Goal: Task Accomplishment & Management: Manage account settings

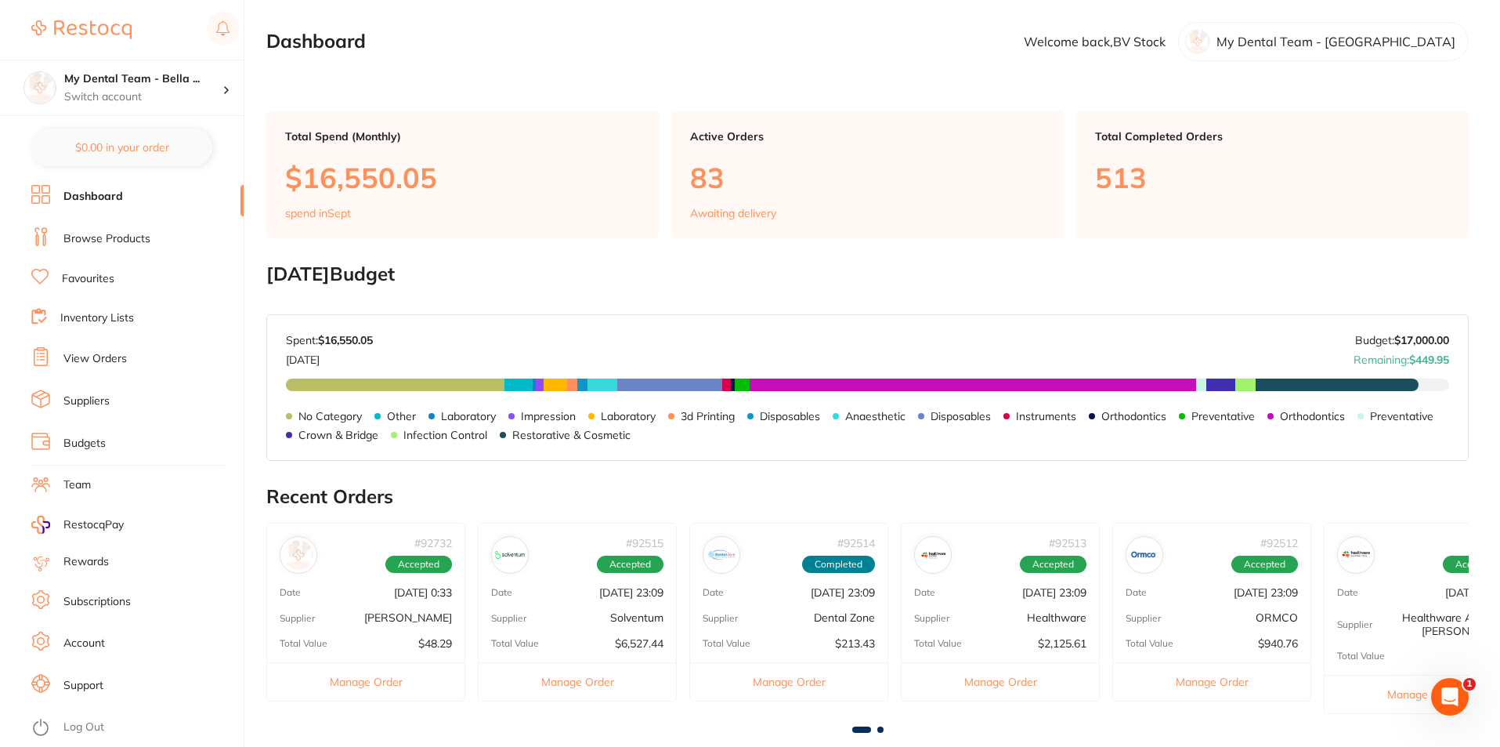
click at [124, 361] on link "View Orders" at bounding box center [94, 359] width 63 height 16
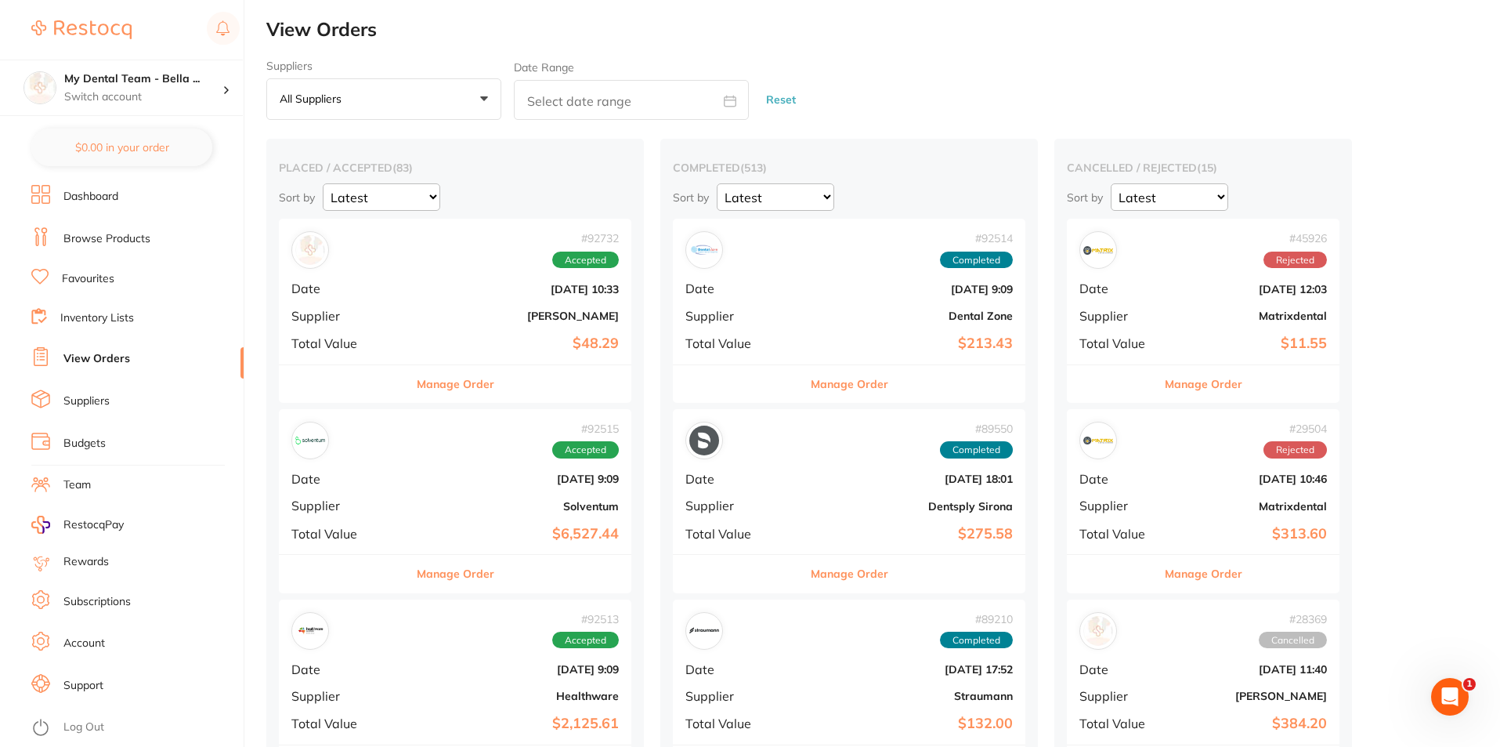
click at [101, 362] on link "View Orders" at bounding box center [96, 359] width 67 height 16
click at [377, 305] on div "# 92732 Accepted Date [DATE] 10:33 Supplier [PERSON_NAME] Total Value $48.29" at bounding box center [455, 291] width 353 height 145
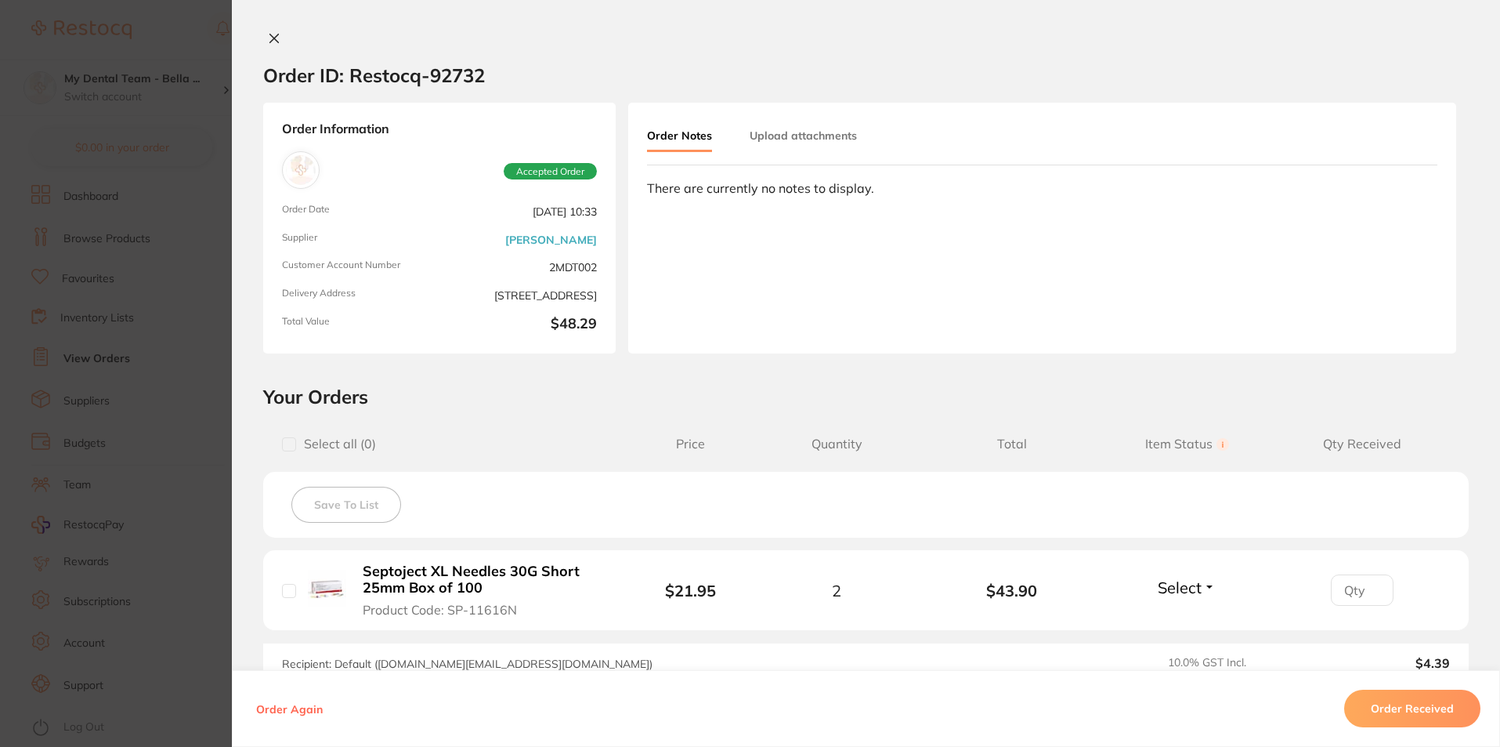
click at [275, 41] on icon at bounding box center [274, 38] width 13 height 13
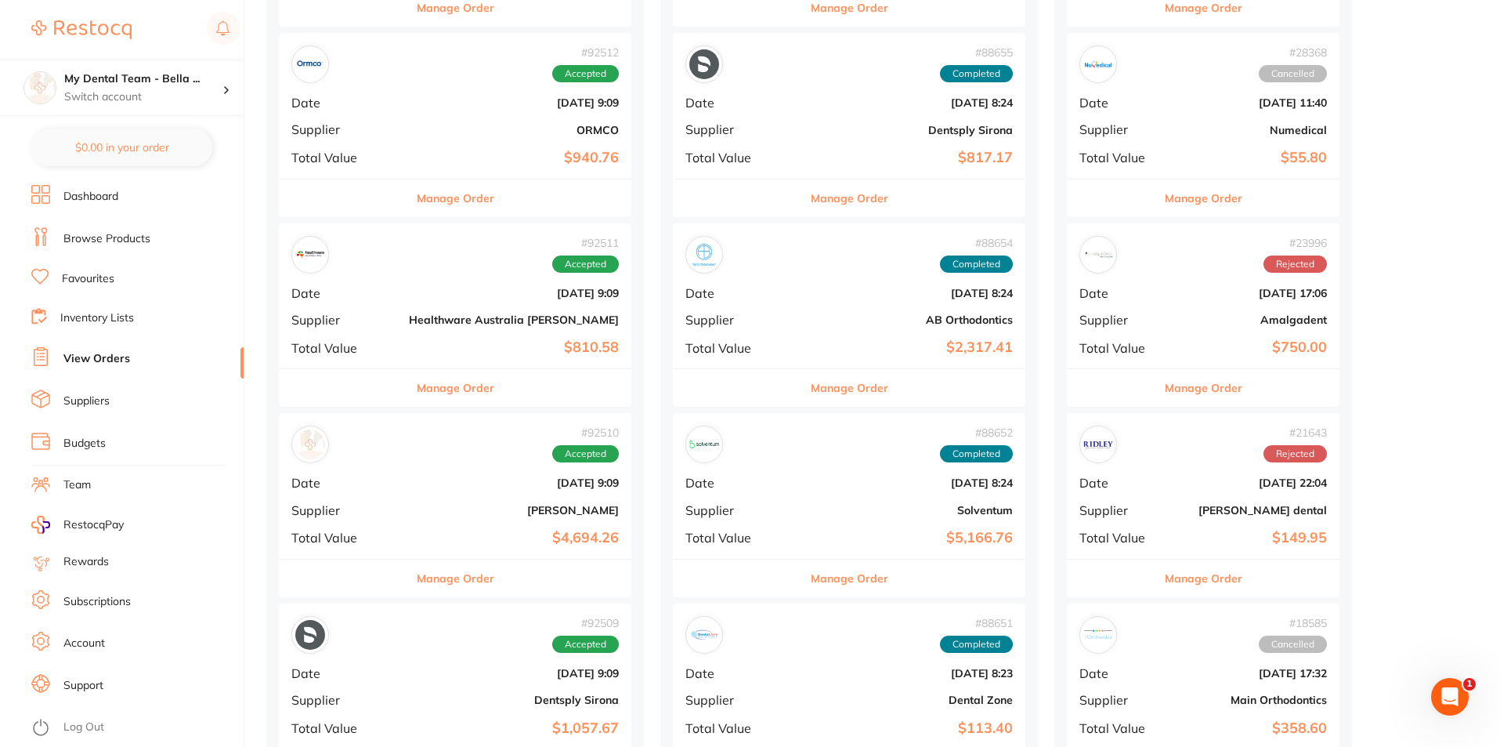
scroll to position [783, 0]
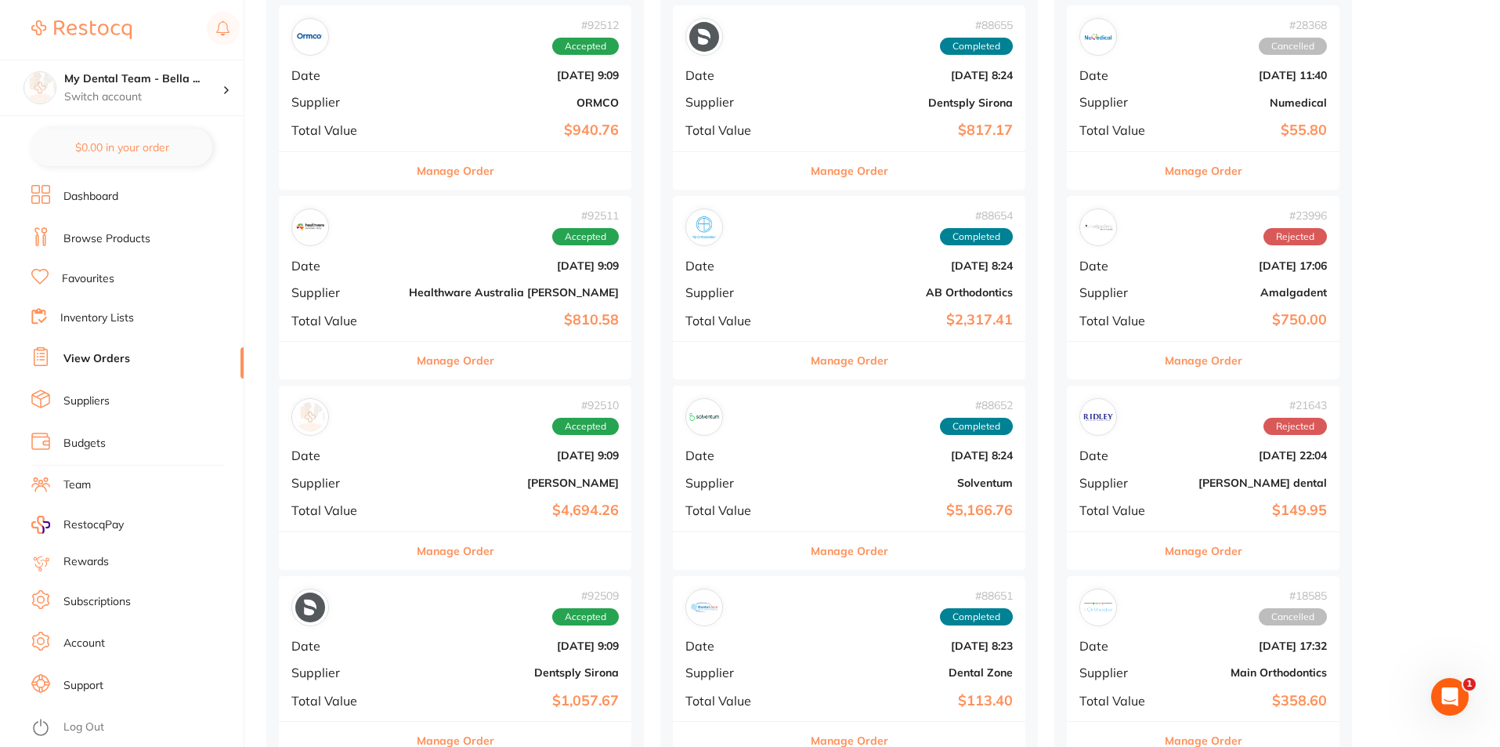
click at [412, 475] on div "# 92510 Accepted Date [DATE] 9:09 Supplier [PERSON_NAME] Total Value $4,694.26" at bounding box center [455, 457] width 353 height 145
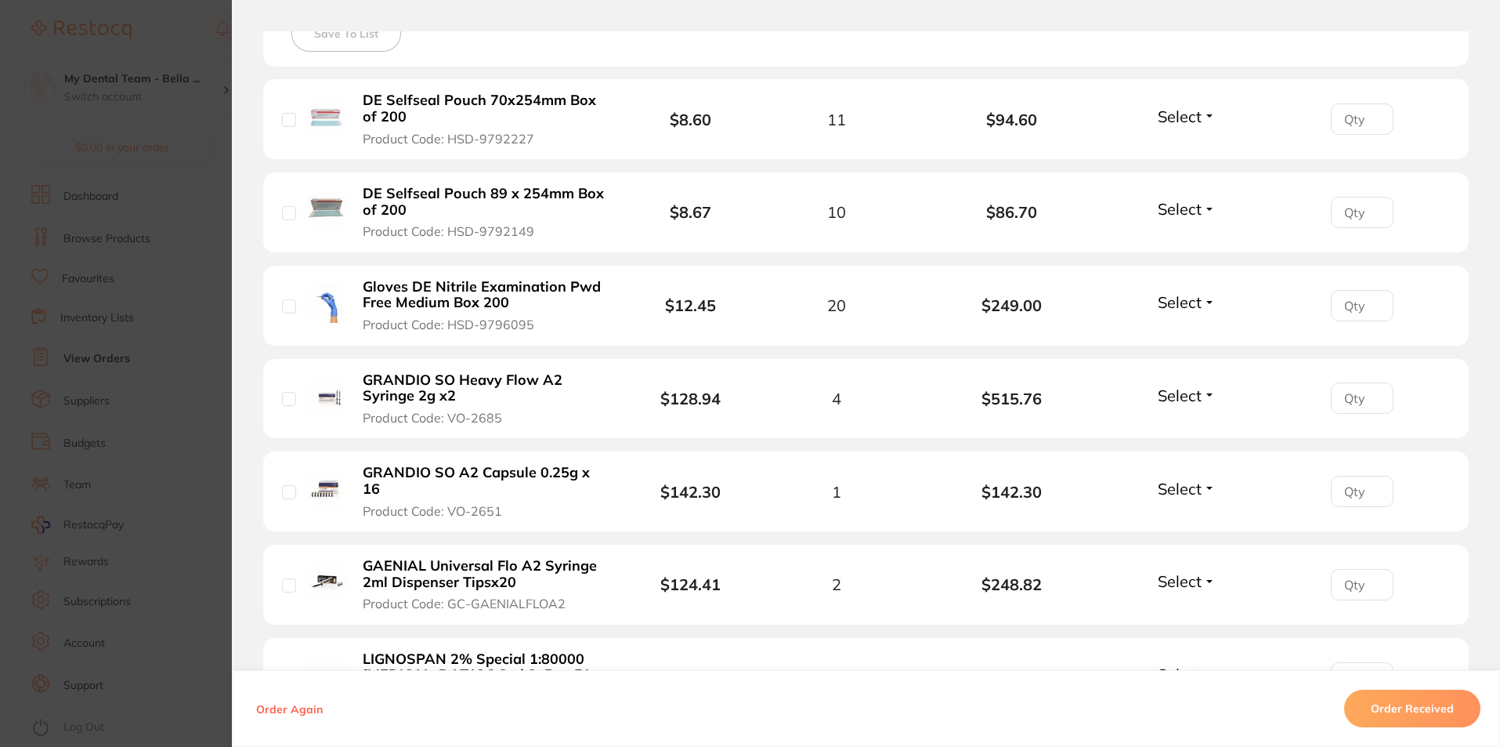
scroll to position [470, 0]
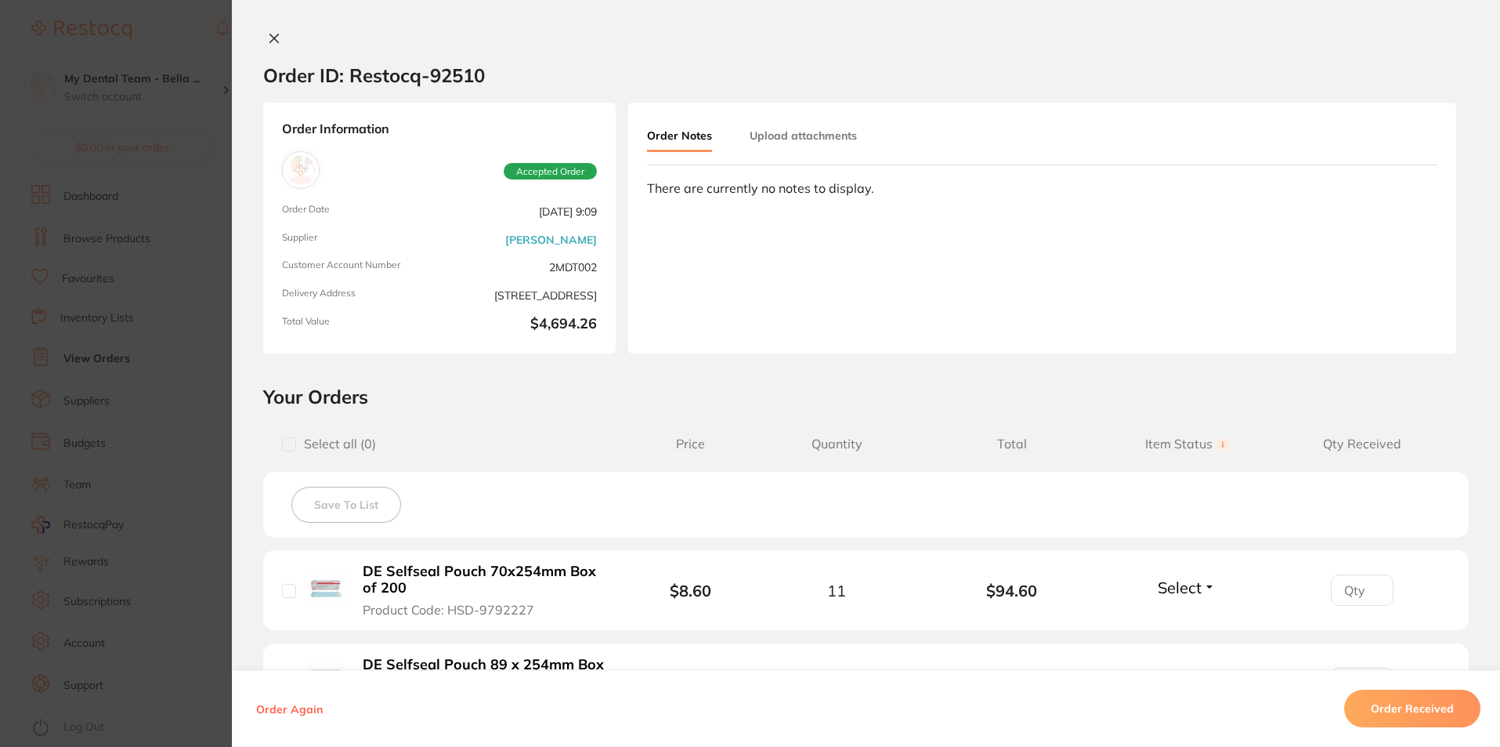
click at [268, 31] on button at bounding box center [274, 39] width 22 height 16
click at [270, 37] on icon at bounding box center [274, 38] width 9 height 9
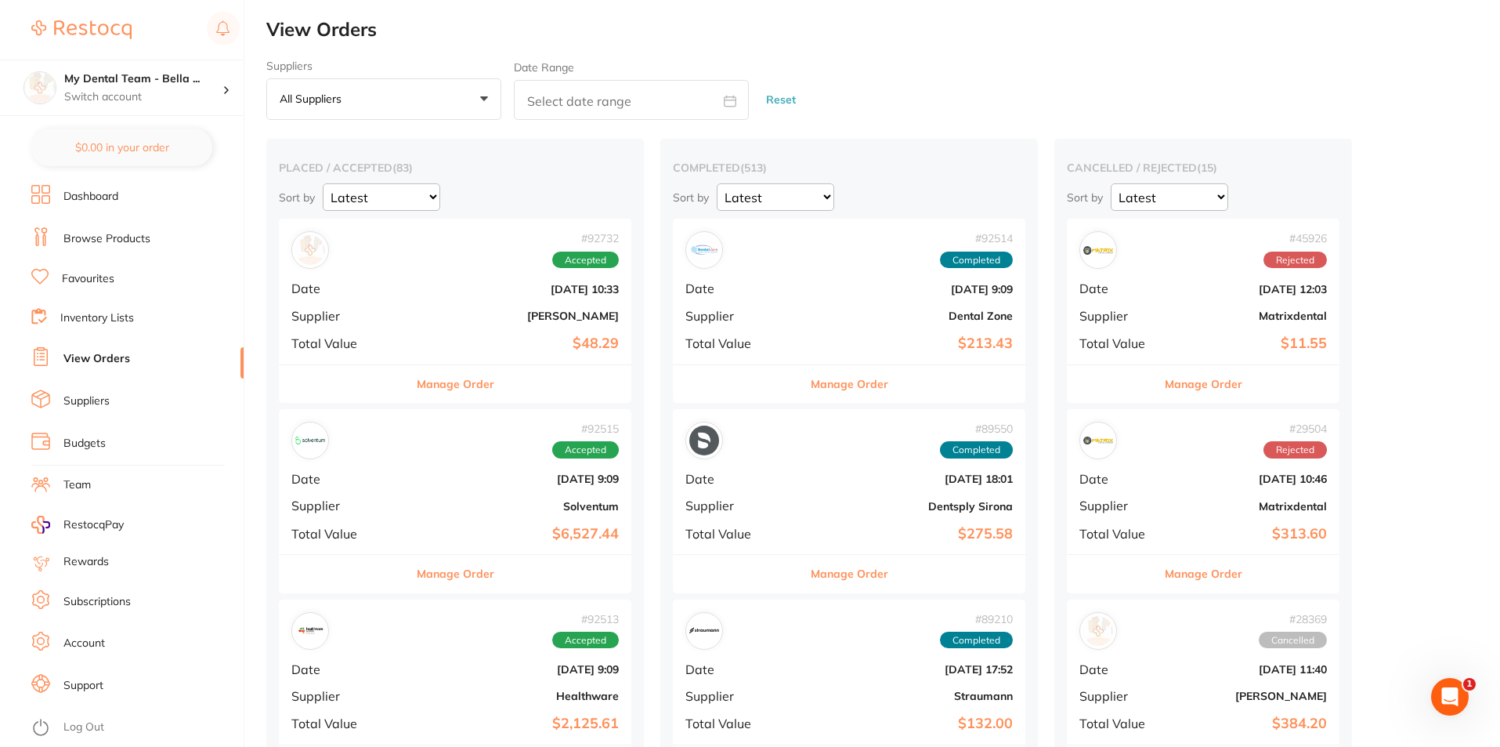
click at [118, 355] on link "View Orders" at bounding box center [96, 359] width 67 height 16
click at [93, 641] on link "Account" at bounding box center [84, 643] width 42 height 16
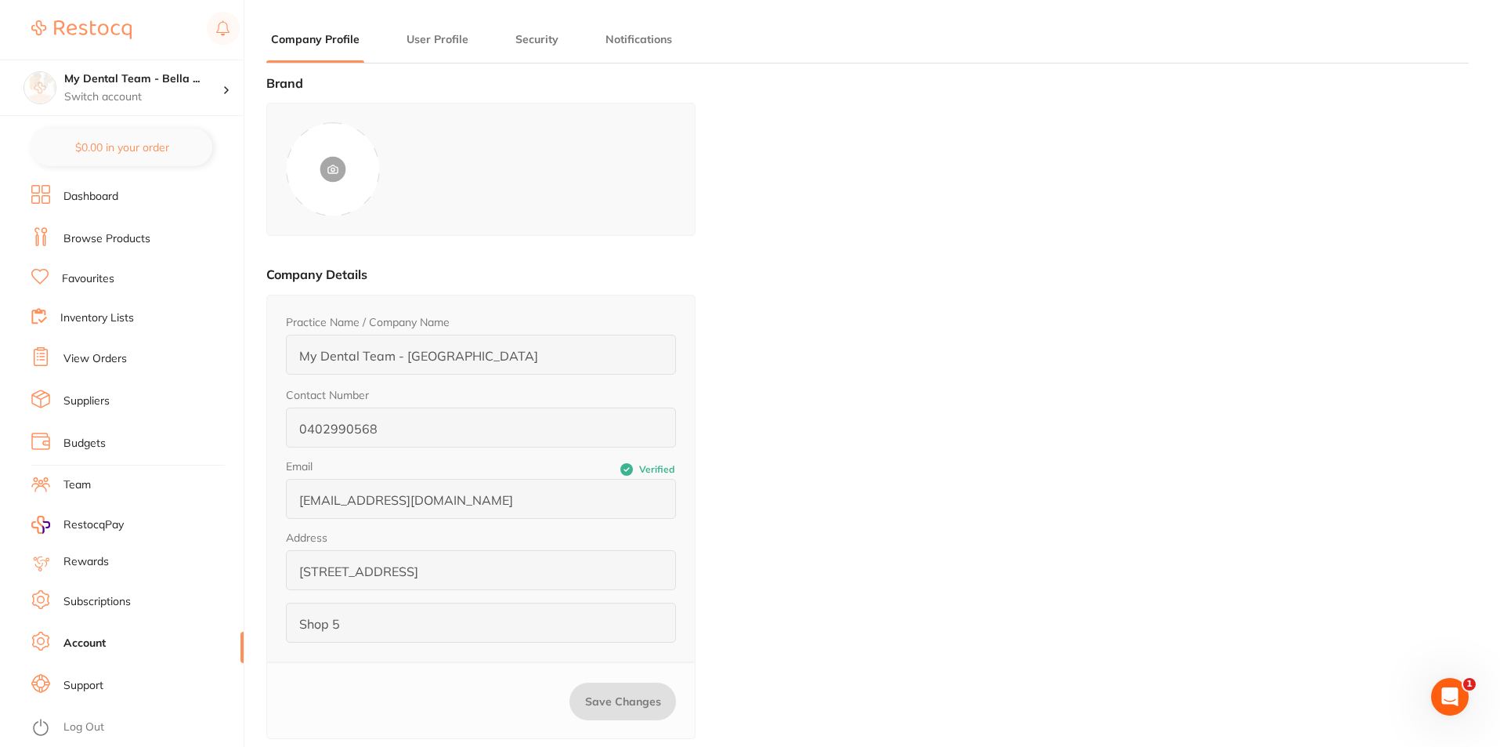
click at [82, 360] on link "View Orders" at bounding box center [94, 359] width 63 height 16
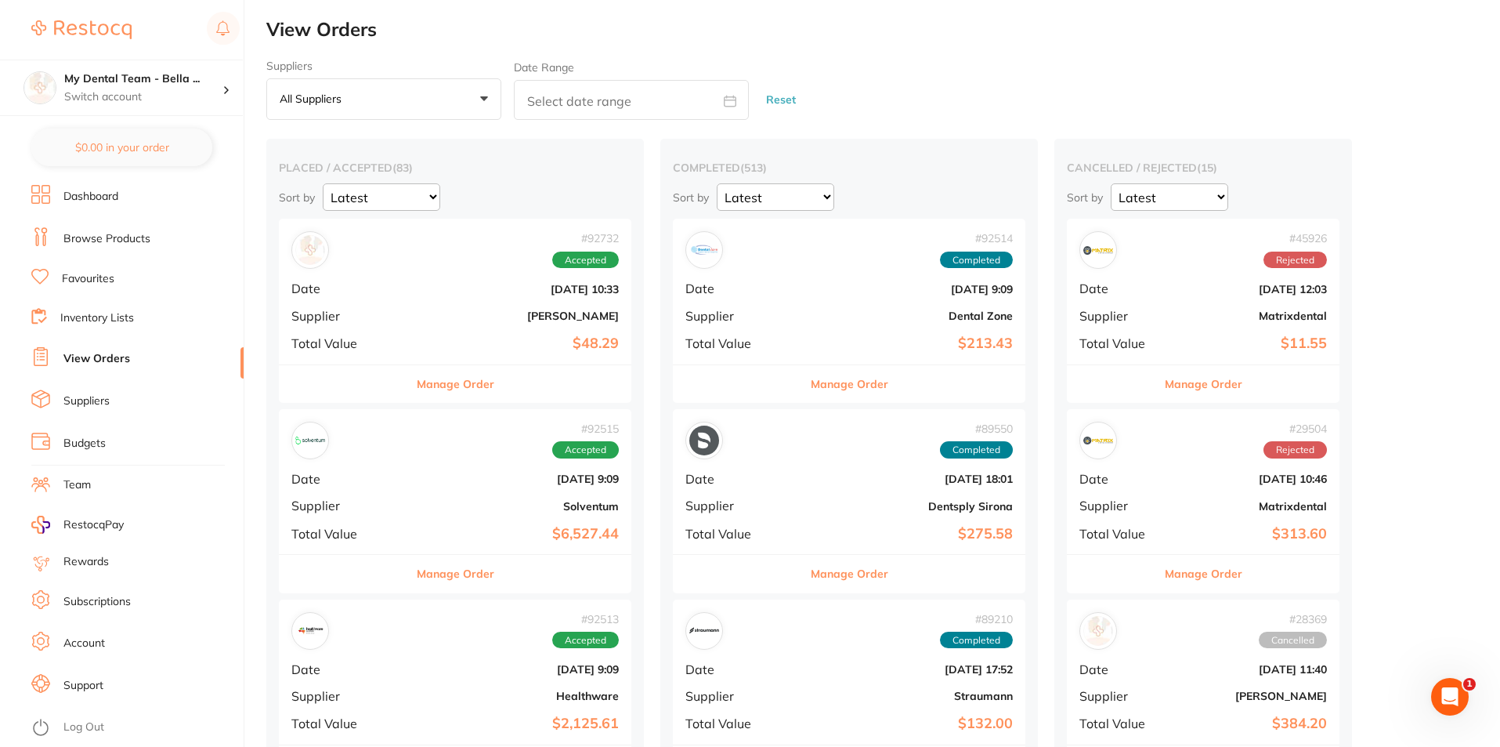
click at [122, 200] on li "Dashboard" at bounding box center [137, 197] width 212 height 24
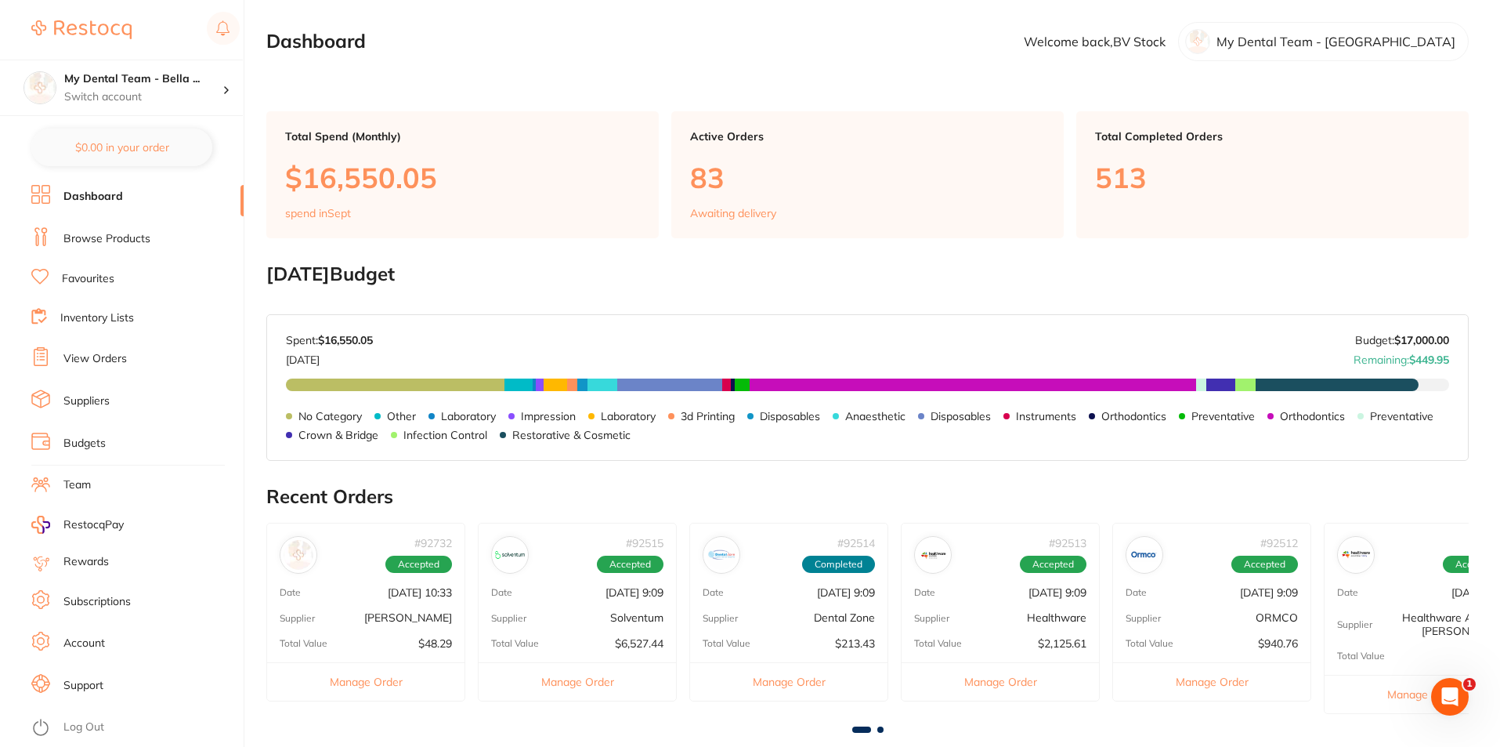
click at [138, 240] on link "Browse Products" at bounding box center [106, 239] width 87 height 16
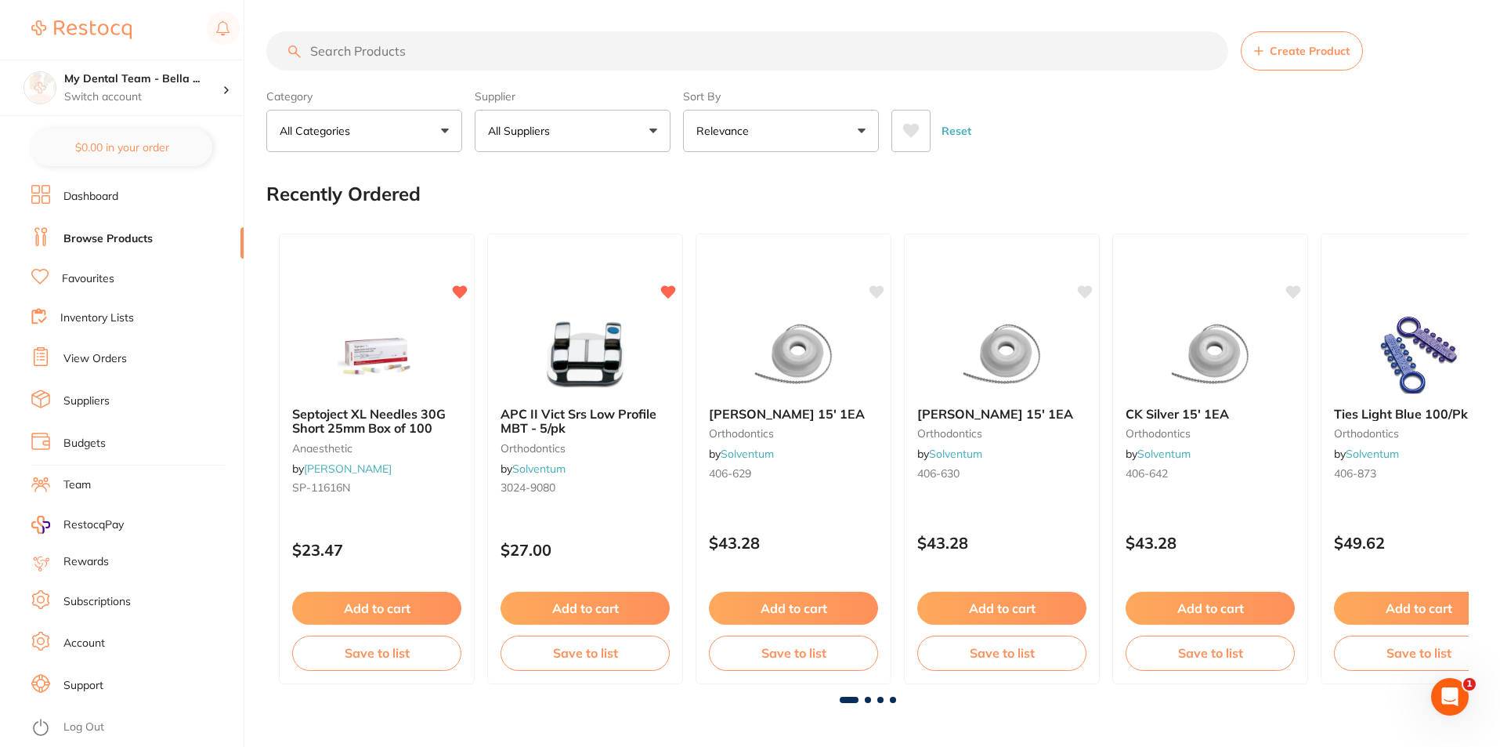
click at [407, 60] on input "search" at bounding box center [747, 50] width 962 height 39
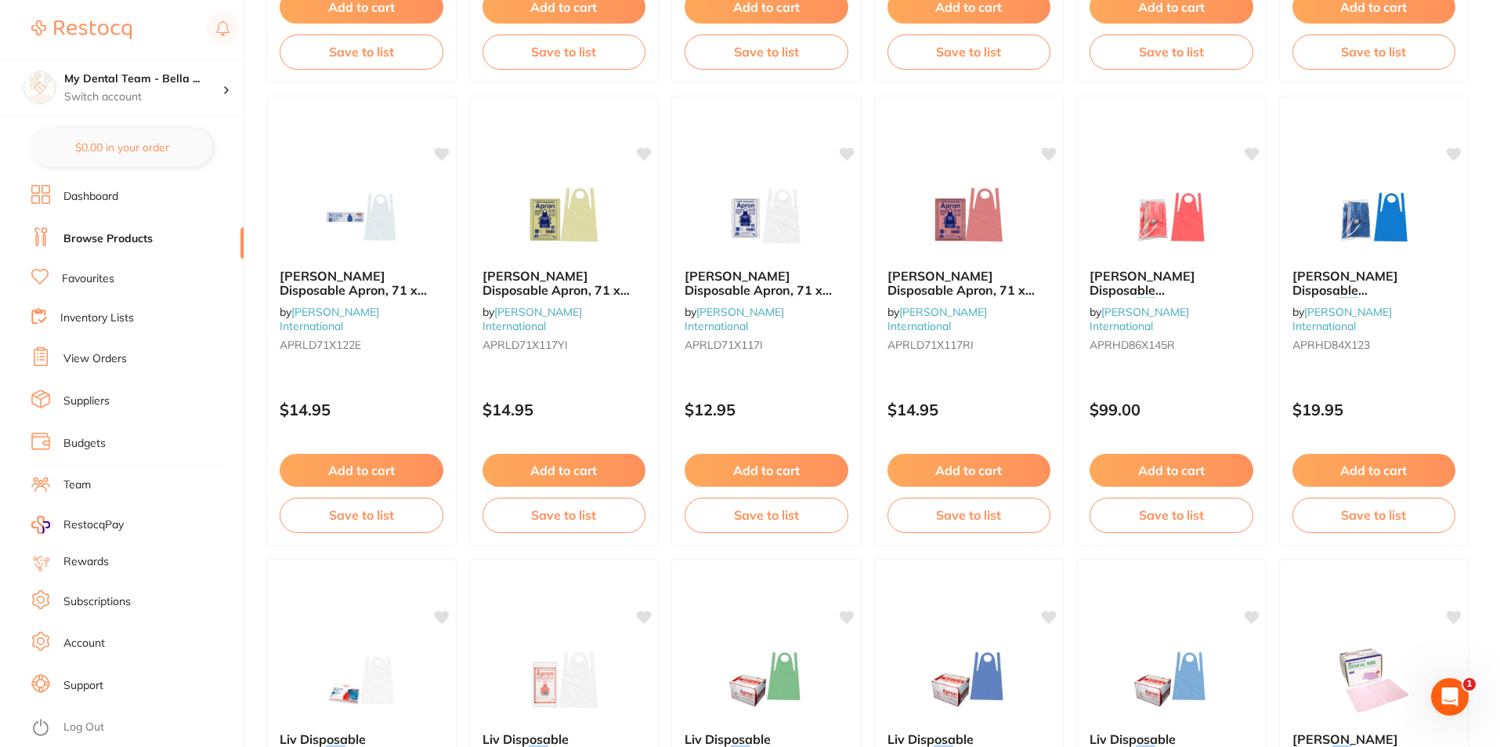
scroll to position [2898, 0]
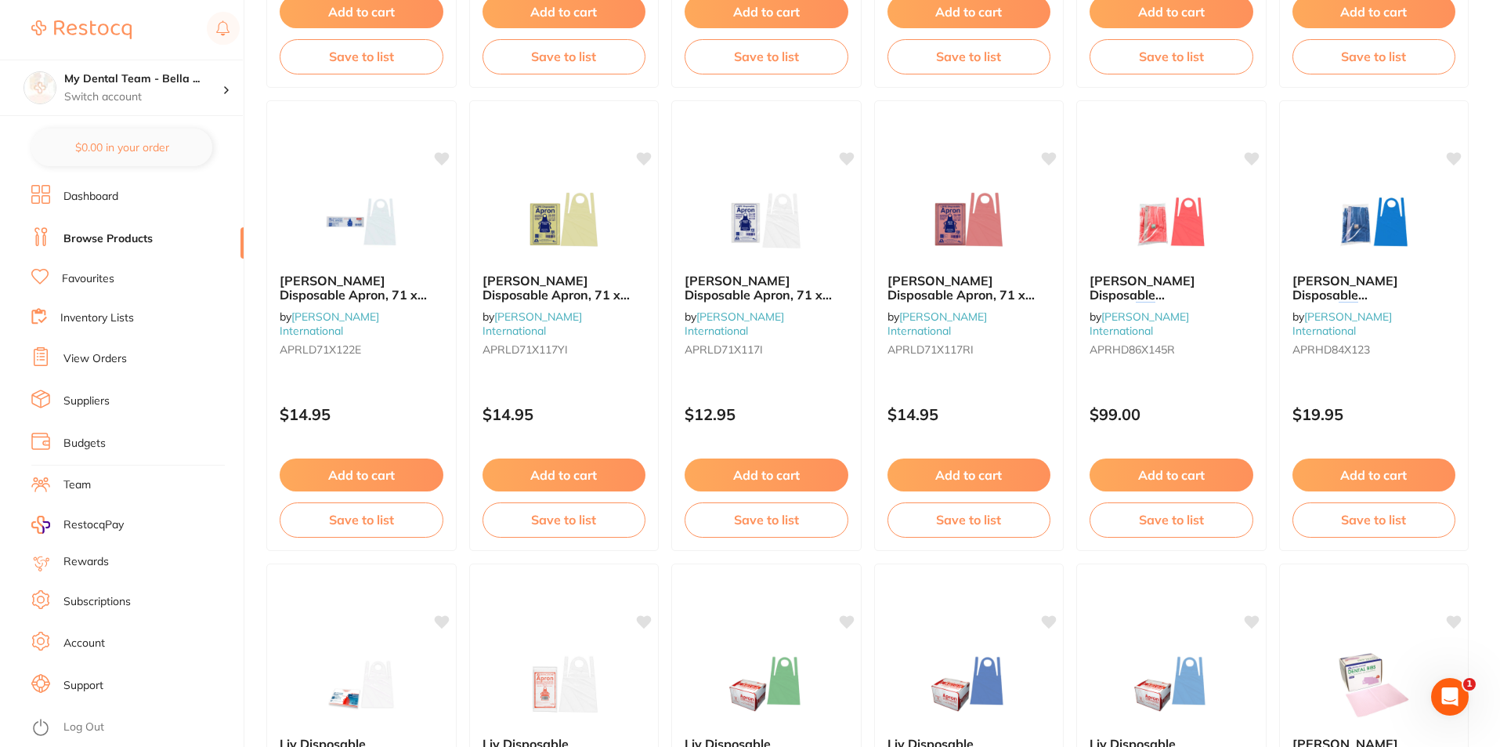
type input "bib"
click at [103, 322] on link "Inventory Lists" at bounding box center [97, 318] width 74 height 16
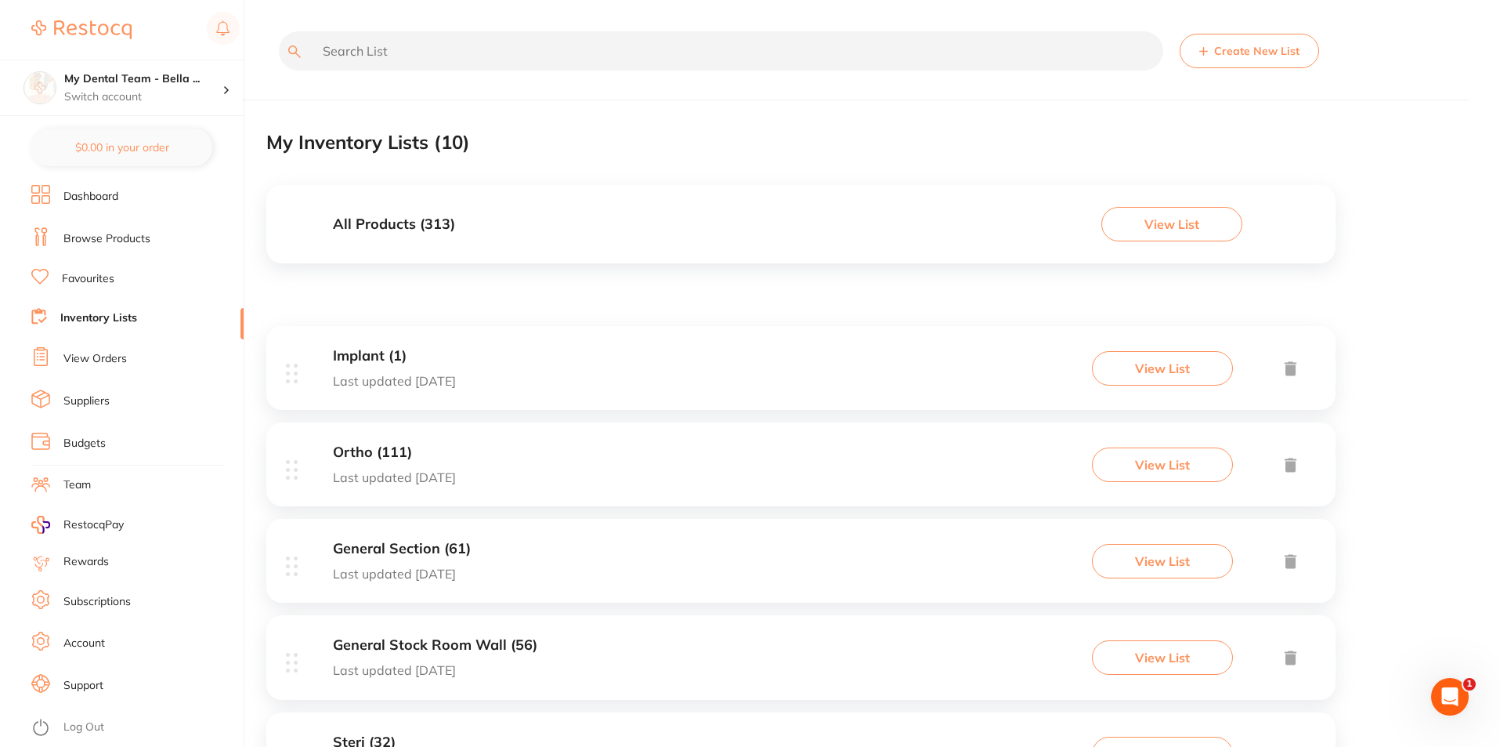
click at [575, 220] on div "All Products ( 313 ) View List" at bounding box center [800, 224] width 1069 height 78
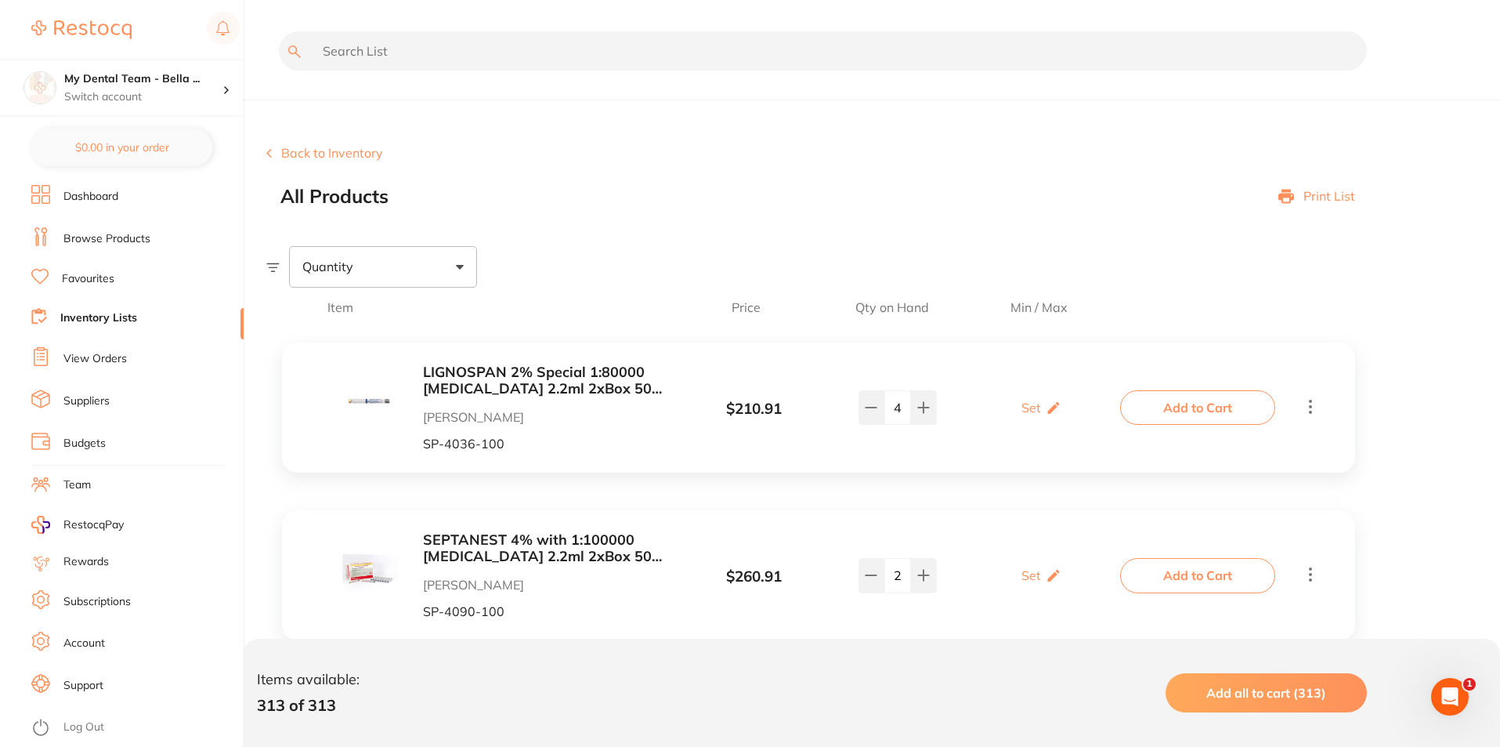
click at [446, 58] on input "text" at bounding box center [823, 50] width 1088 height 39
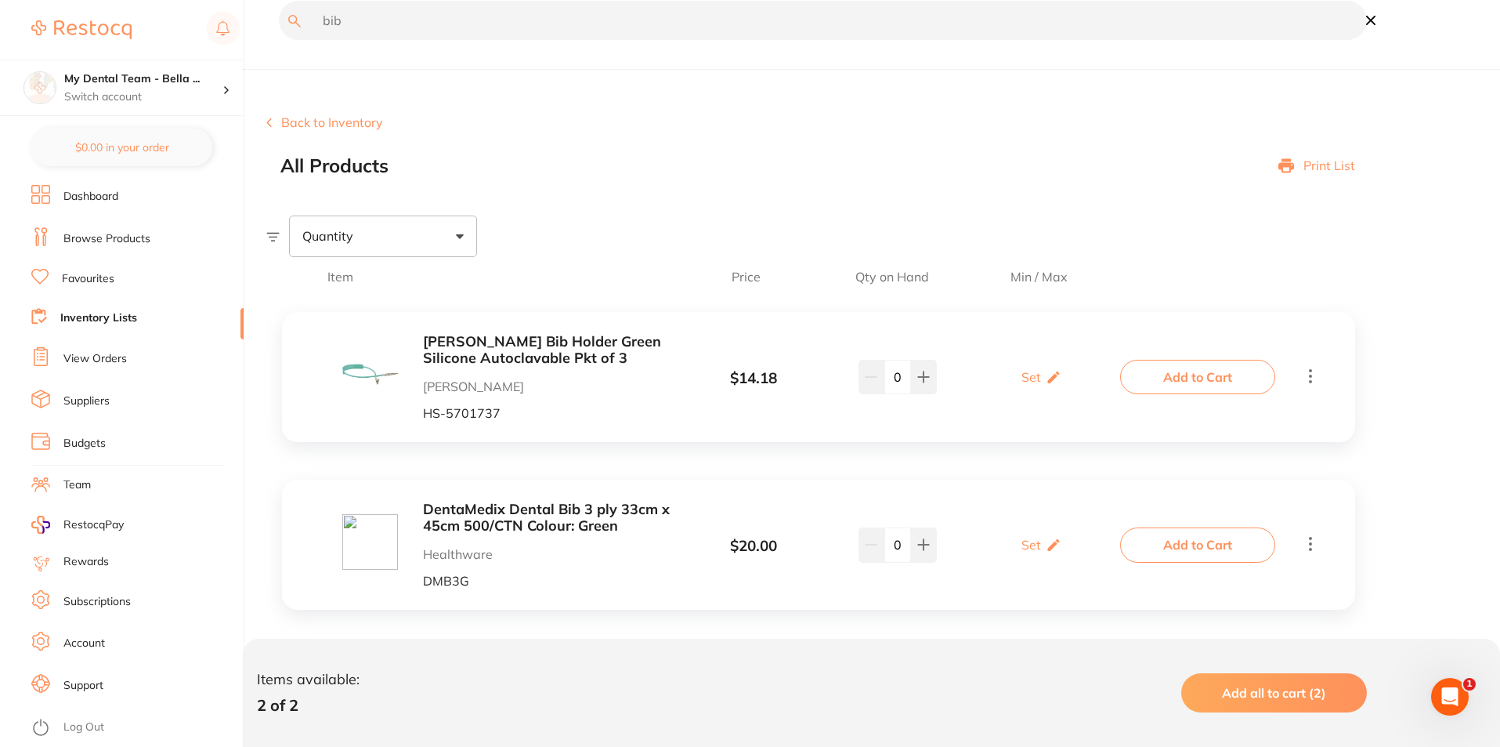
scroll to position [47, 0]
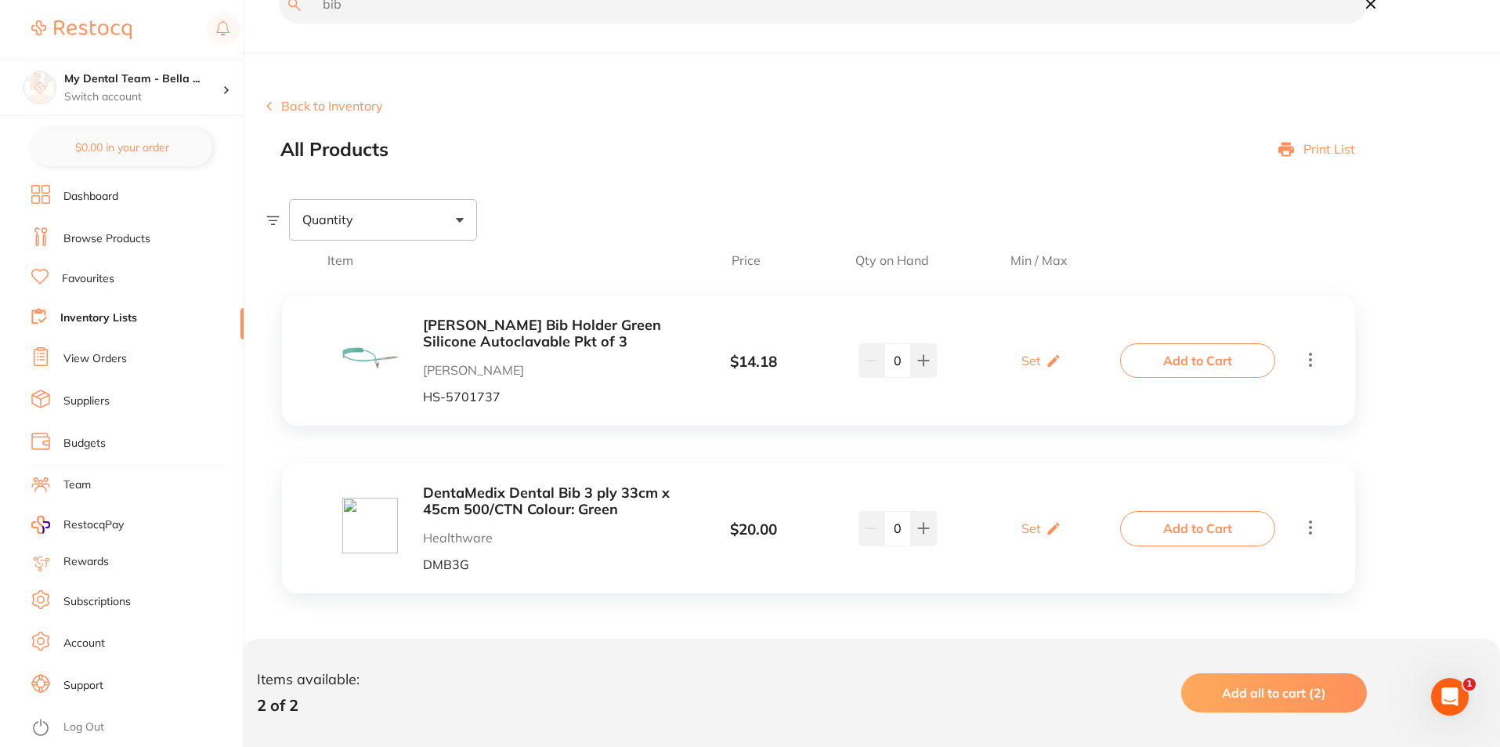
type input "bib"
click at [502, 533] on p "Healthware" at bounding box center [547, 537] width 248 height 14
click at [77, 356] on link "View Orders" at bounding box center [94, 359] width 63 height 16
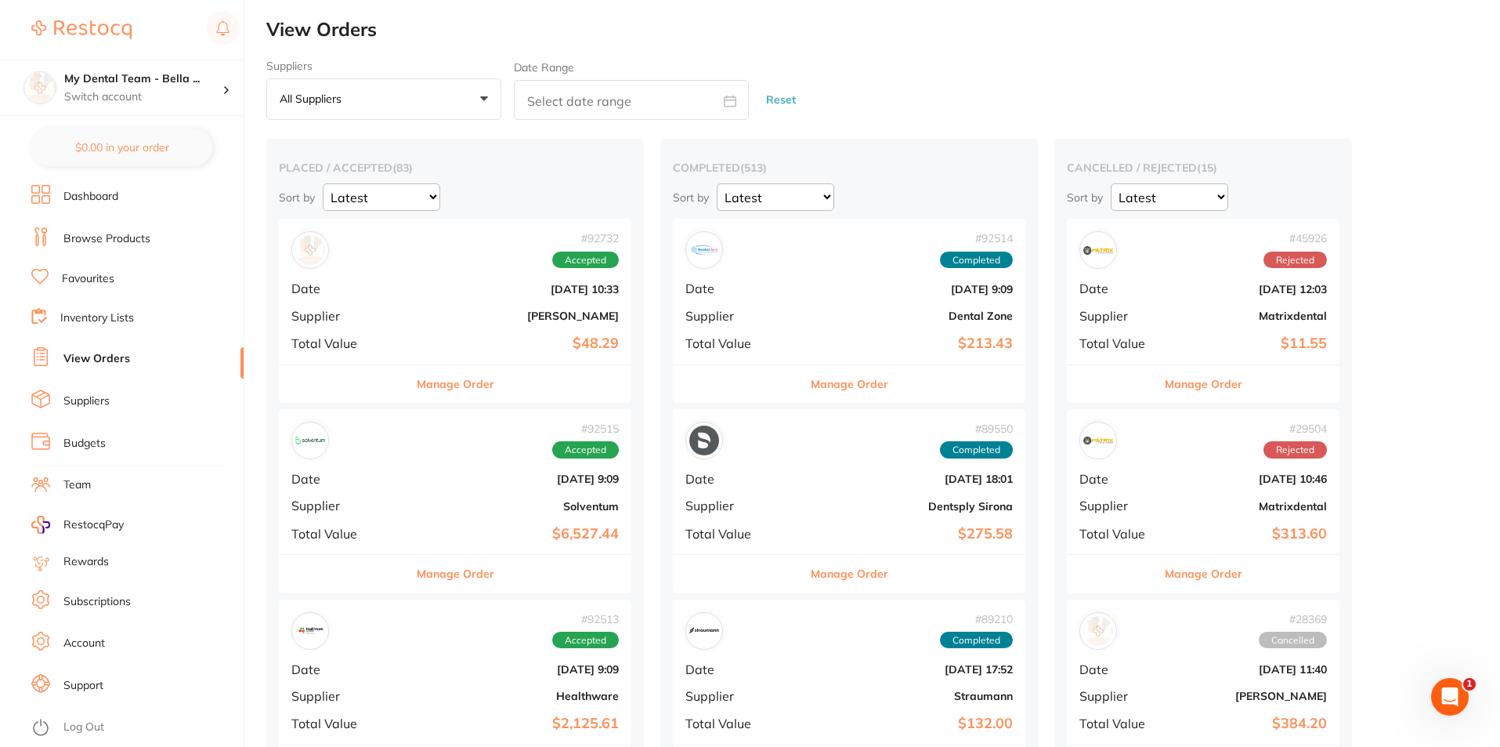
click at [600, 101] on input "text" at bounding box center [631, 100] width 235 height 40
select select "8"
select select "2025"
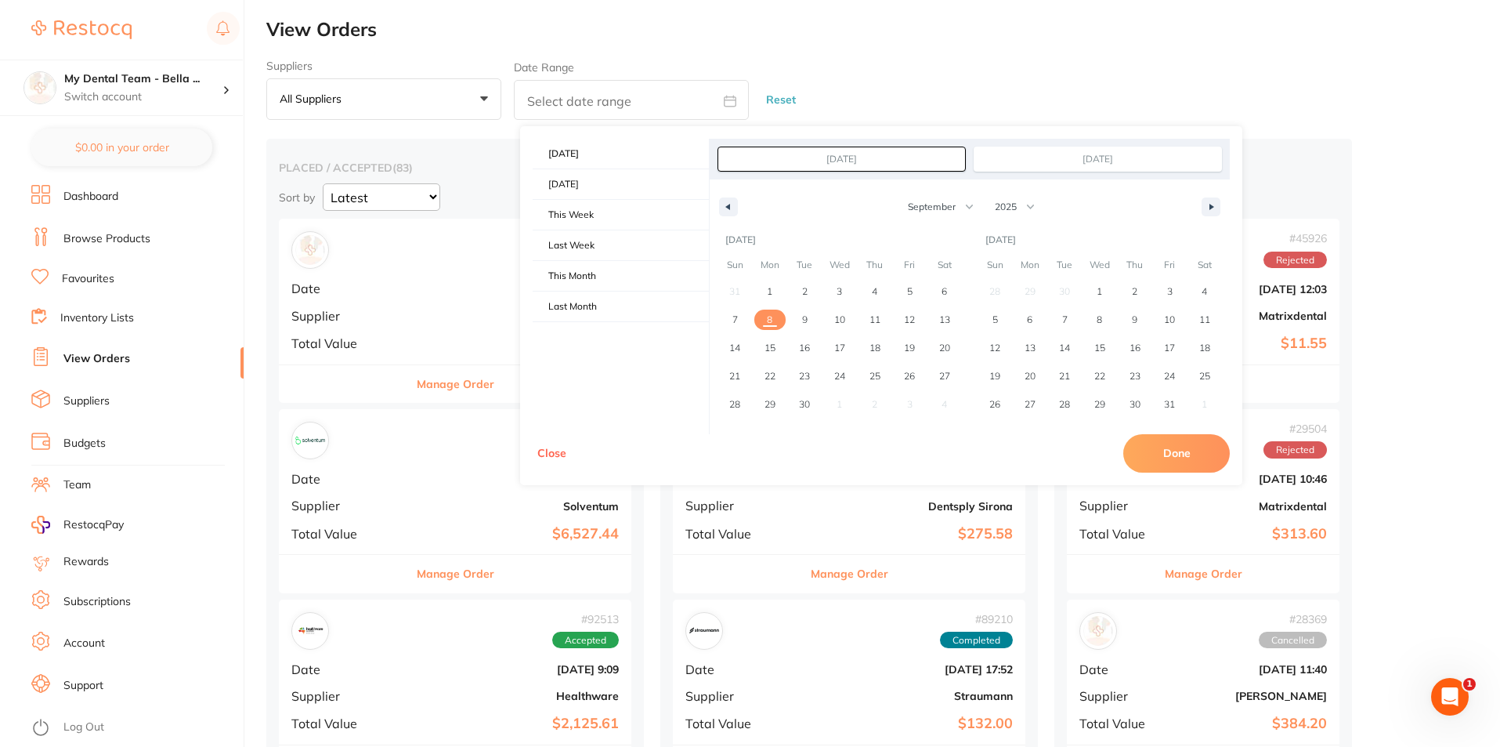
click at [464, 98] on button "All suppliers +0" at bounding box center [383, 99] width 235 height 42
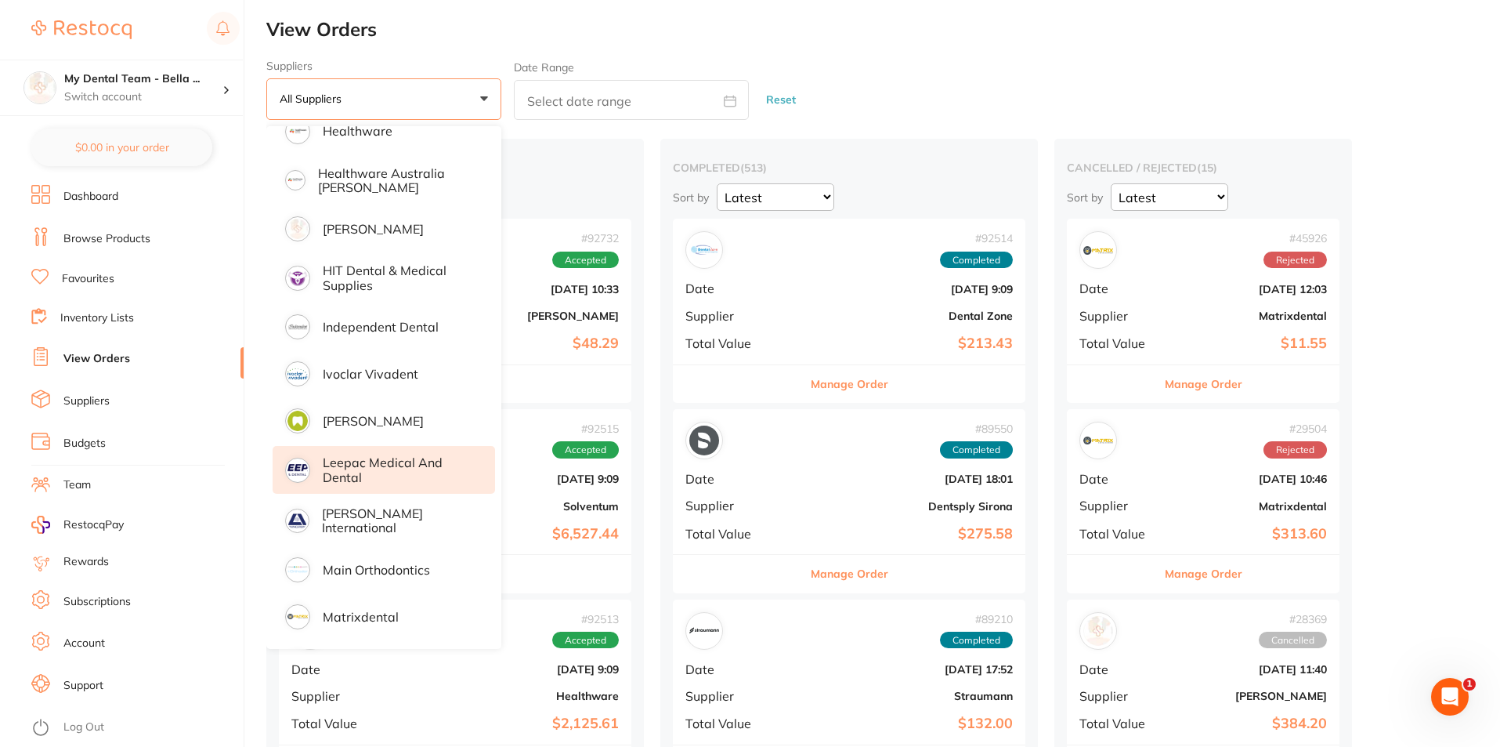
scroll to position [705, 0]
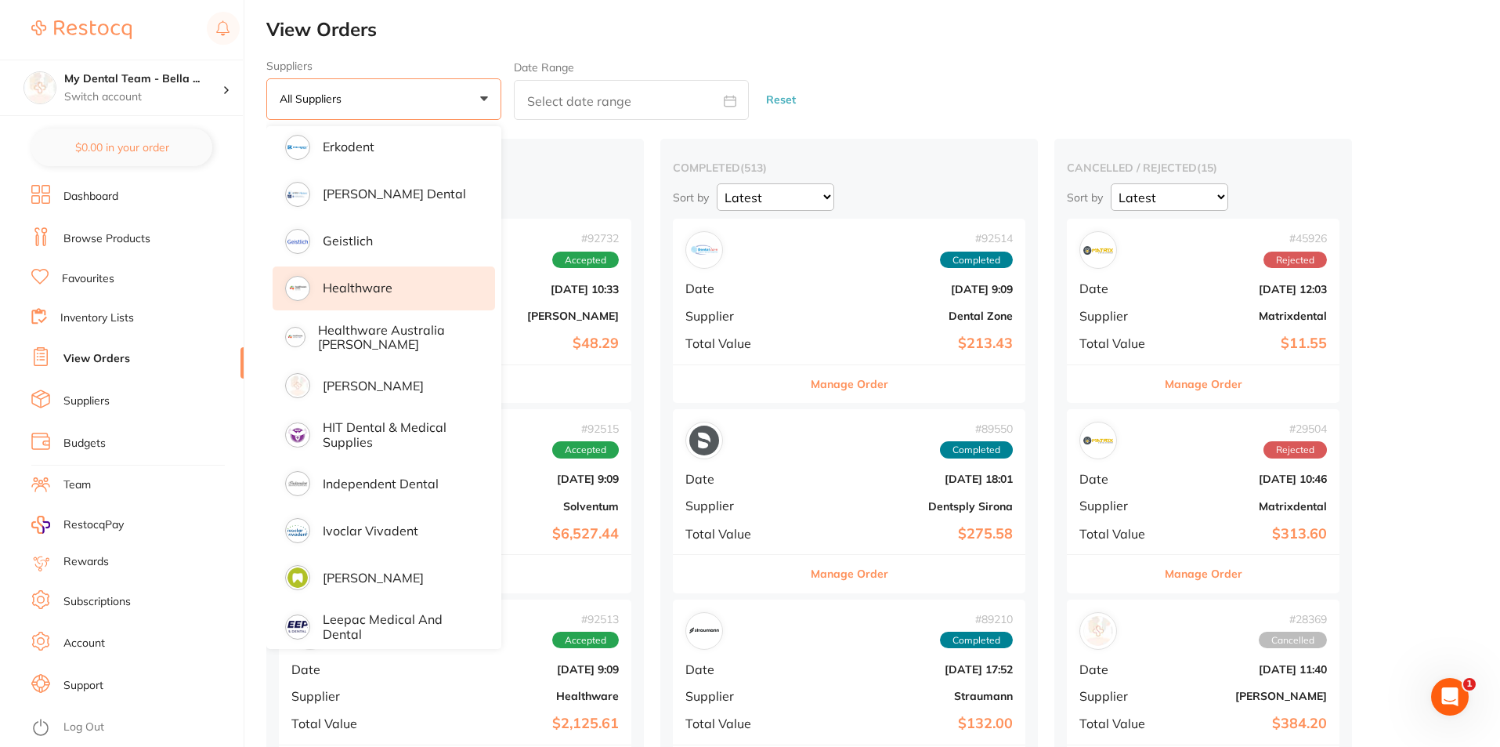
click at [406, 293] on li "Healthware" at bounding box center [384, 288] width 222 height 44
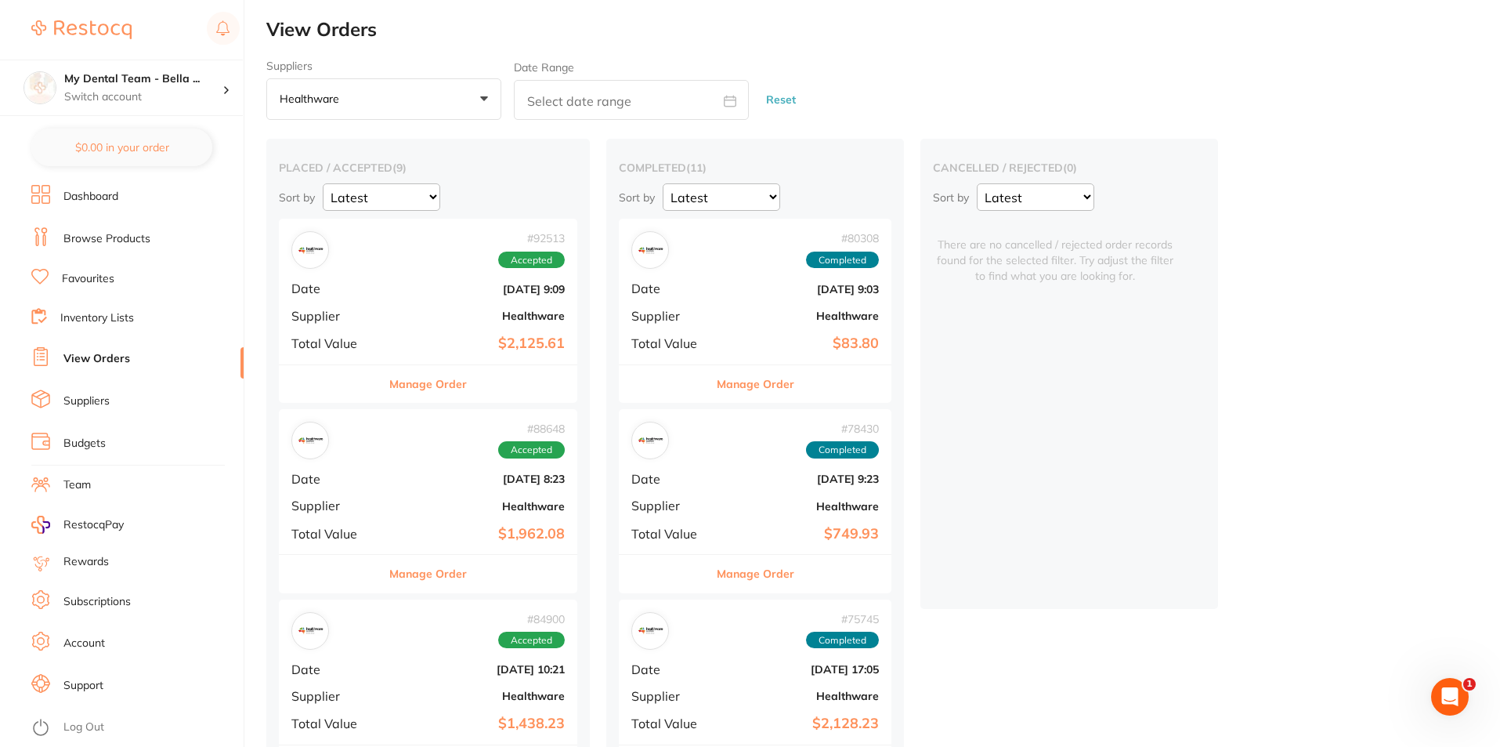
click at [429, 292] on b "[DATE] 9:09" at bounding box center [478, 289] width 174 height 13
